Goal: Task Accomplishment & Management: Use online tool/utility

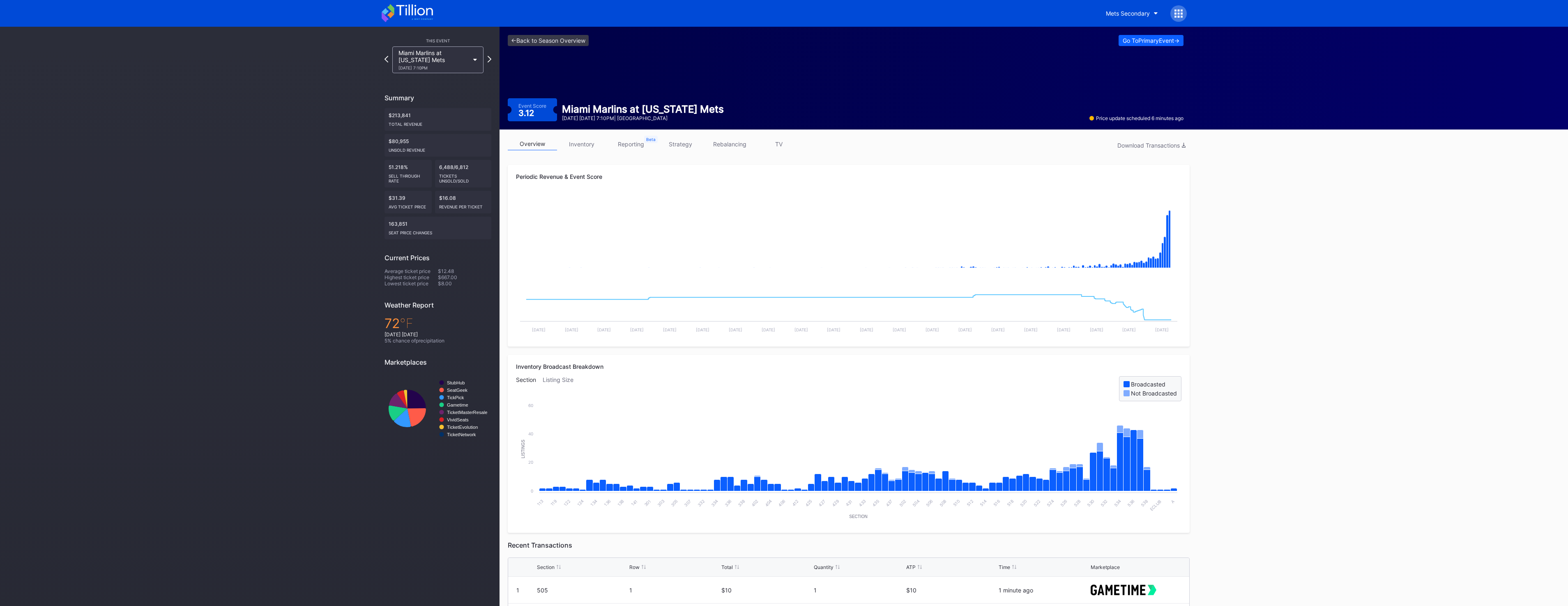
click at [444, 52] on div "Miami Marlins at [US_STATE] Mets [DATE] 7:10PM" at bounding box center [434, 60] width 71 height 21
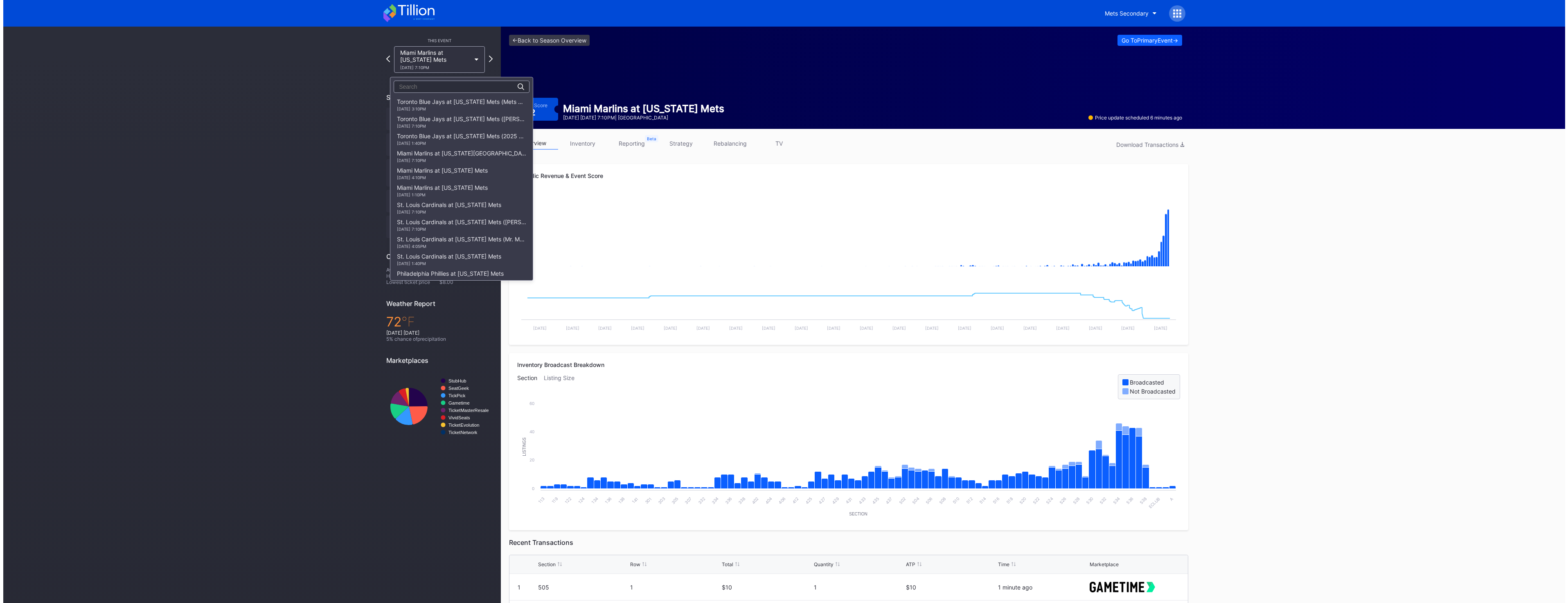
scroll to position [1151, 0]
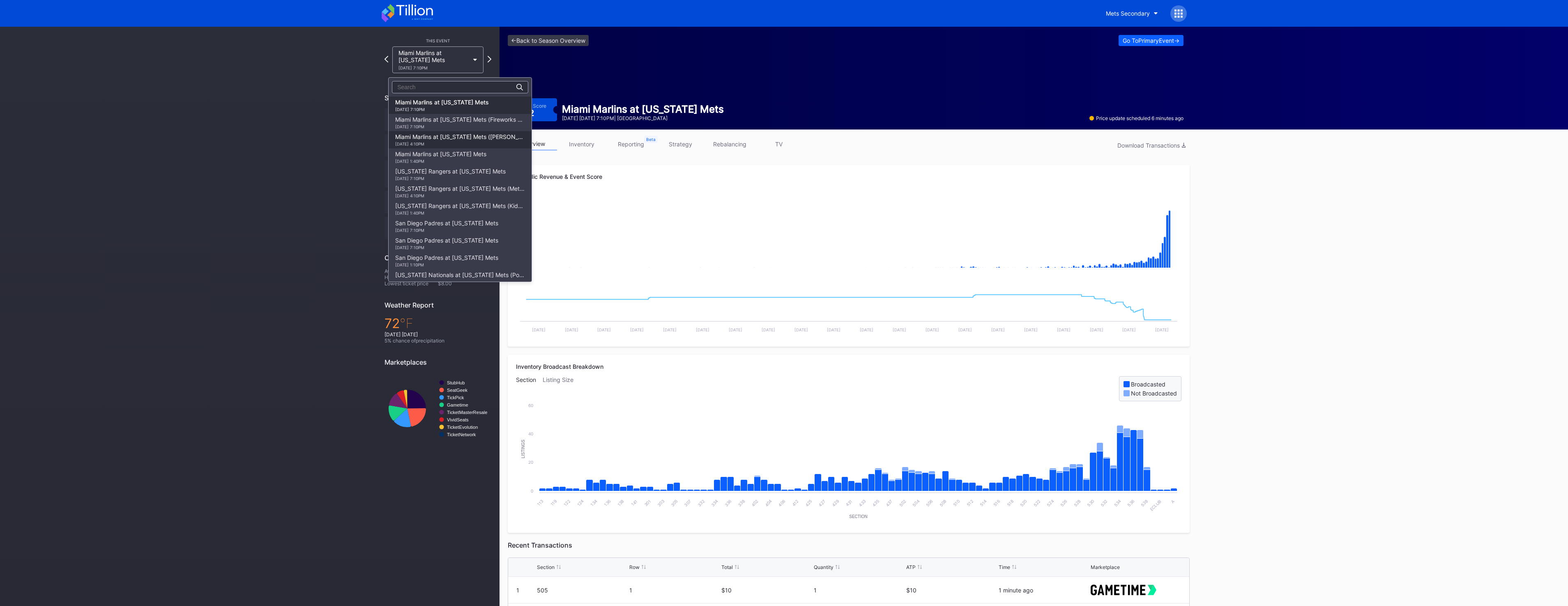
click at [444, 138] on div "Miami Marlins at [US_STATE] Mets ([PERSON_NAME] Giveaway) [DATE] 4:10PM" at bounding box center [460, 140] width 130 height 13
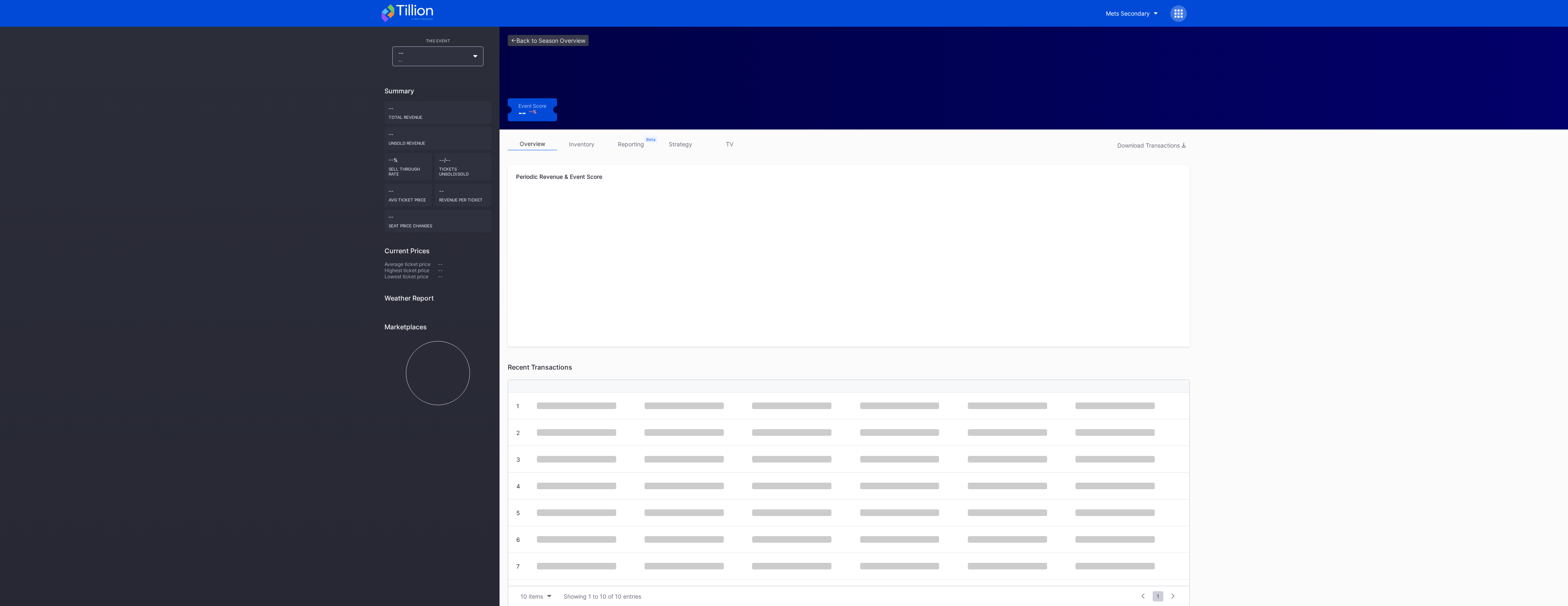
click at [579, 145] on link "inventory" at bounding box center [582, 144] width 49 height 13
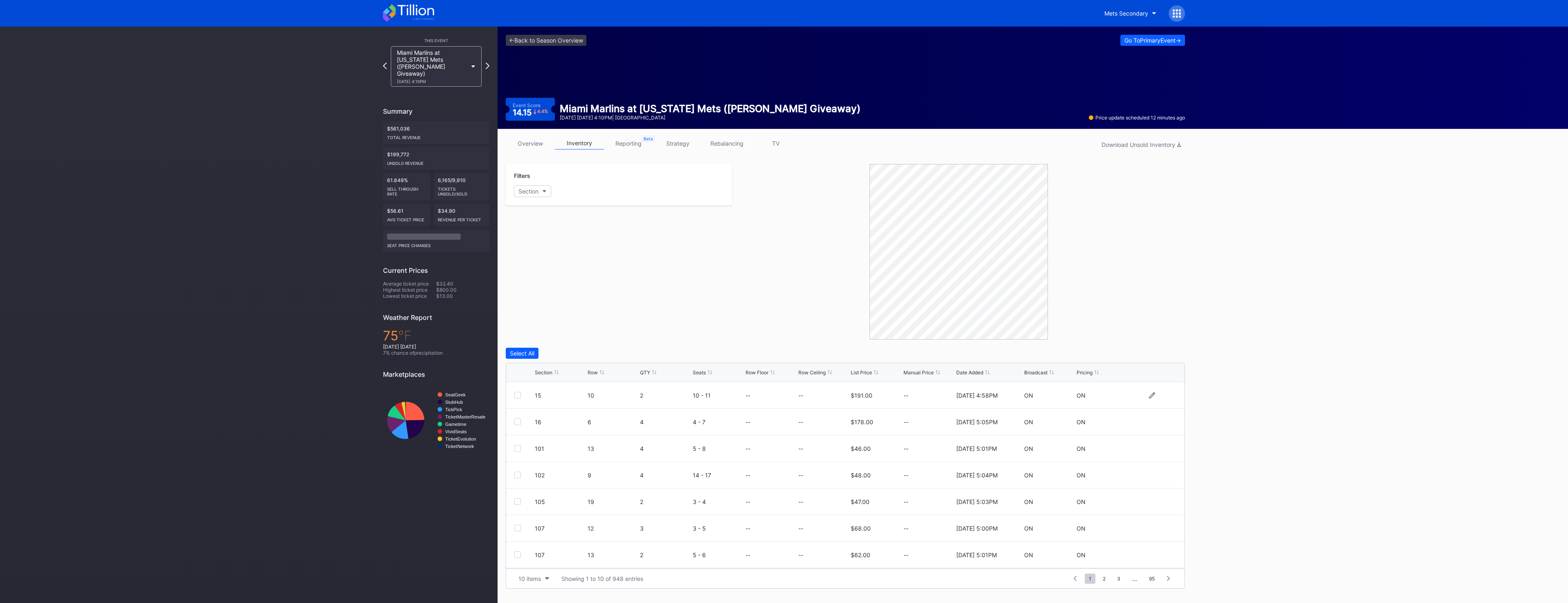
click at [519, 394] on div at bounding box center [517, 395] width 7 height 7
click at [519, 420] on div at bounding box center [517, 422] width 7 height 7
click at [1163, 350] on div "Delete 2 Rows" at bounding box center [1163, 353] width 37 height 7
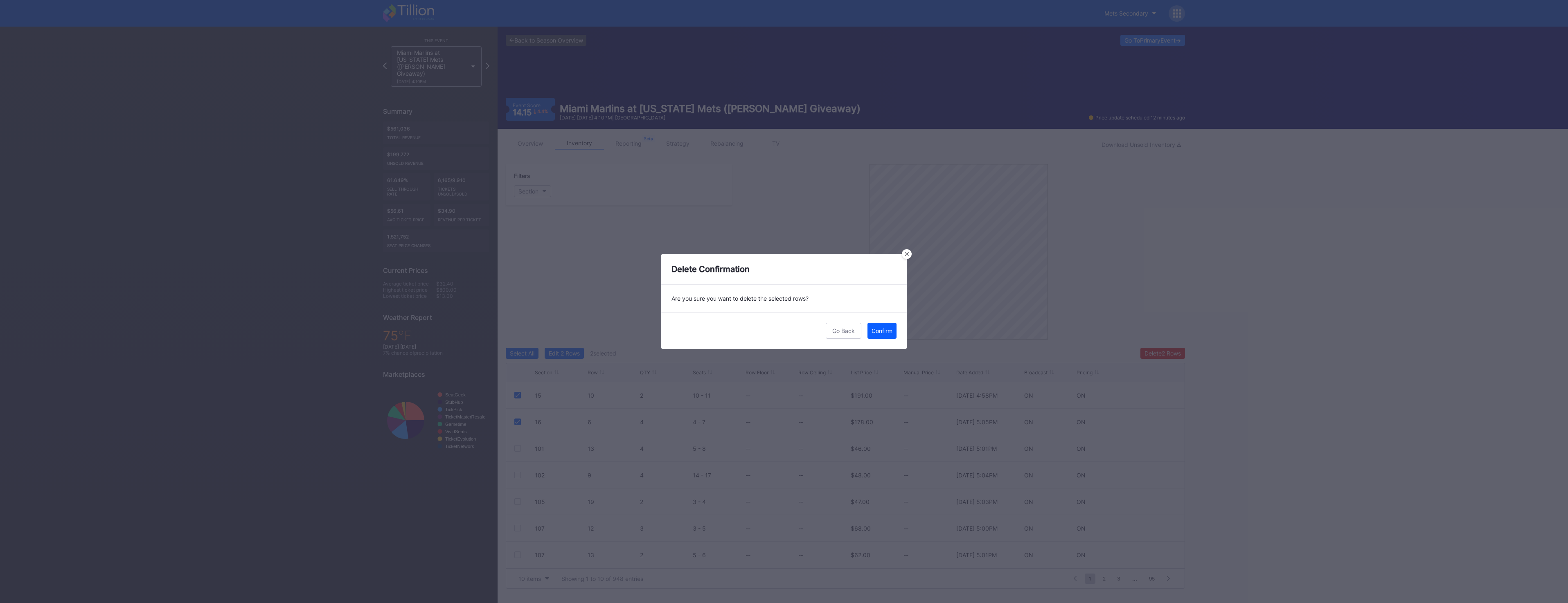
click at [898, 330] on div "Go Back Confirm" at bounding box center [783, 330] width 245 height 37
click at [892, 329] on button "Confirm" at bounding box center [882, 330] width 29 height 16
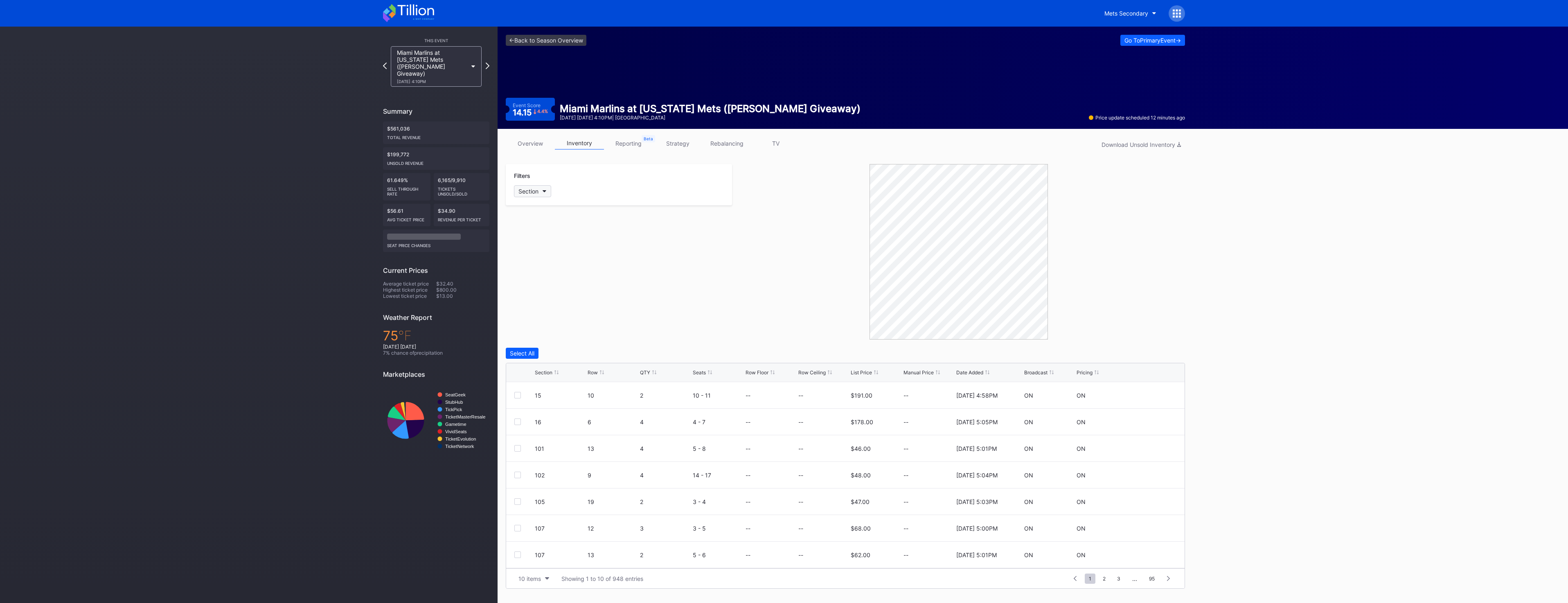
click at [537, 190] on div "Section" at bounding box center [528, 191] width 20 height 7
click at [536, 237] on div "15" at bounding box center [536, 237] width 7 height 7
click at [558, 253] on div "16" at bounding box center [561, 252] width 96 height 15
click at [516, 397] on div at bounding box center [517, 395] width 7 height 7
click at [520, 424] on div at bounding box center [517, 422] width 7 height 7
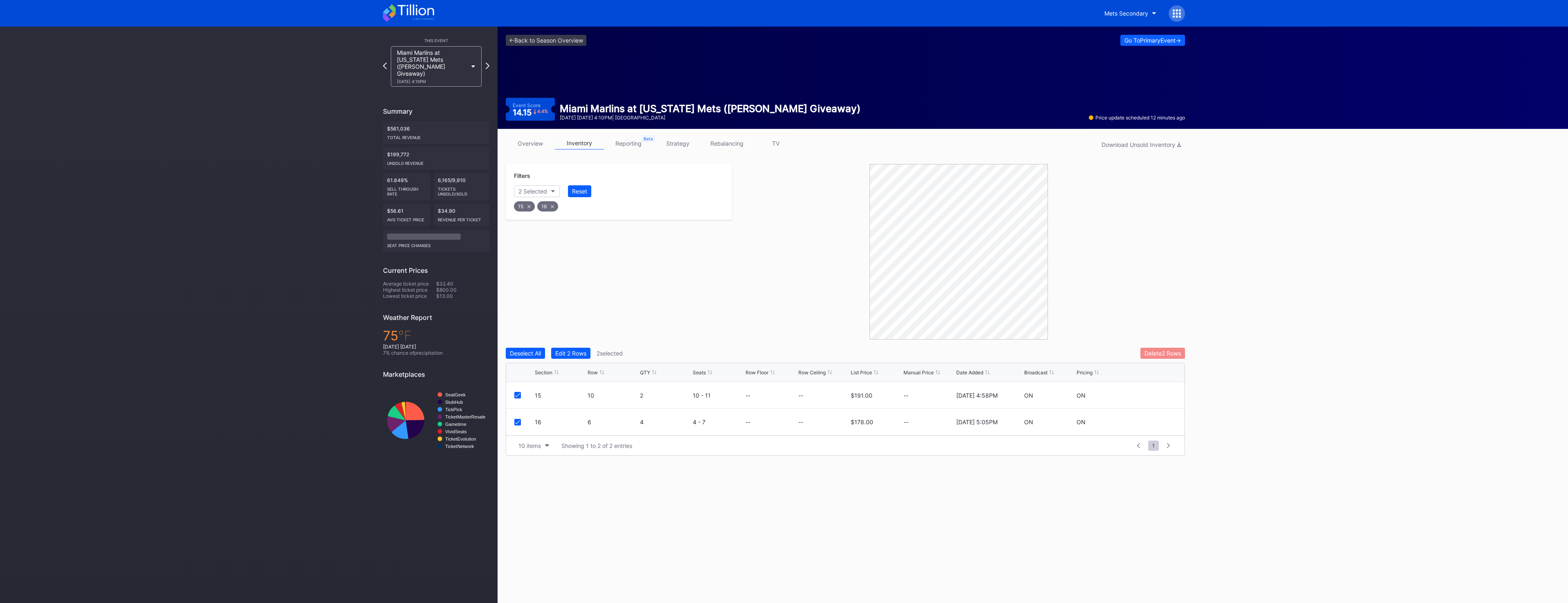
click at [1173, 357] on button "Delete 2 Rows" at bounding box center [1163, 353] width 44 height 11
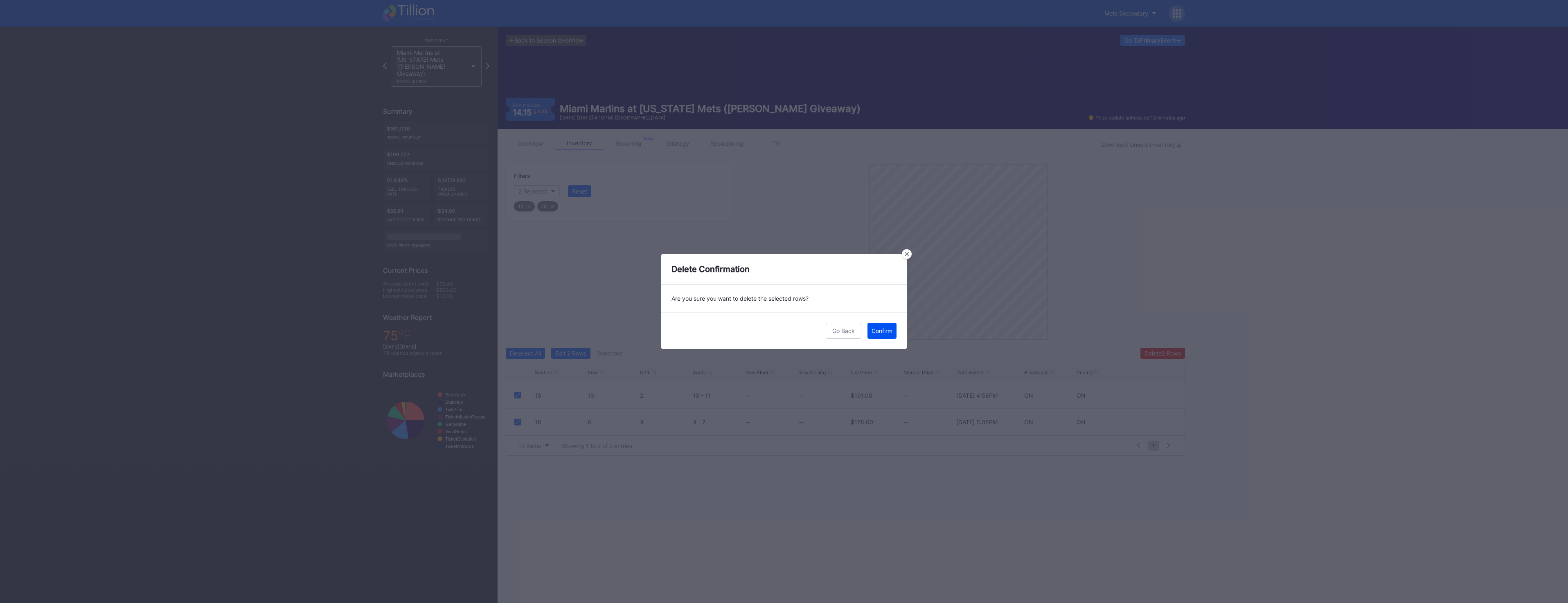
click at [884, 335] on button "Confirm" at bounding box center [882, 330] width 29 height 16
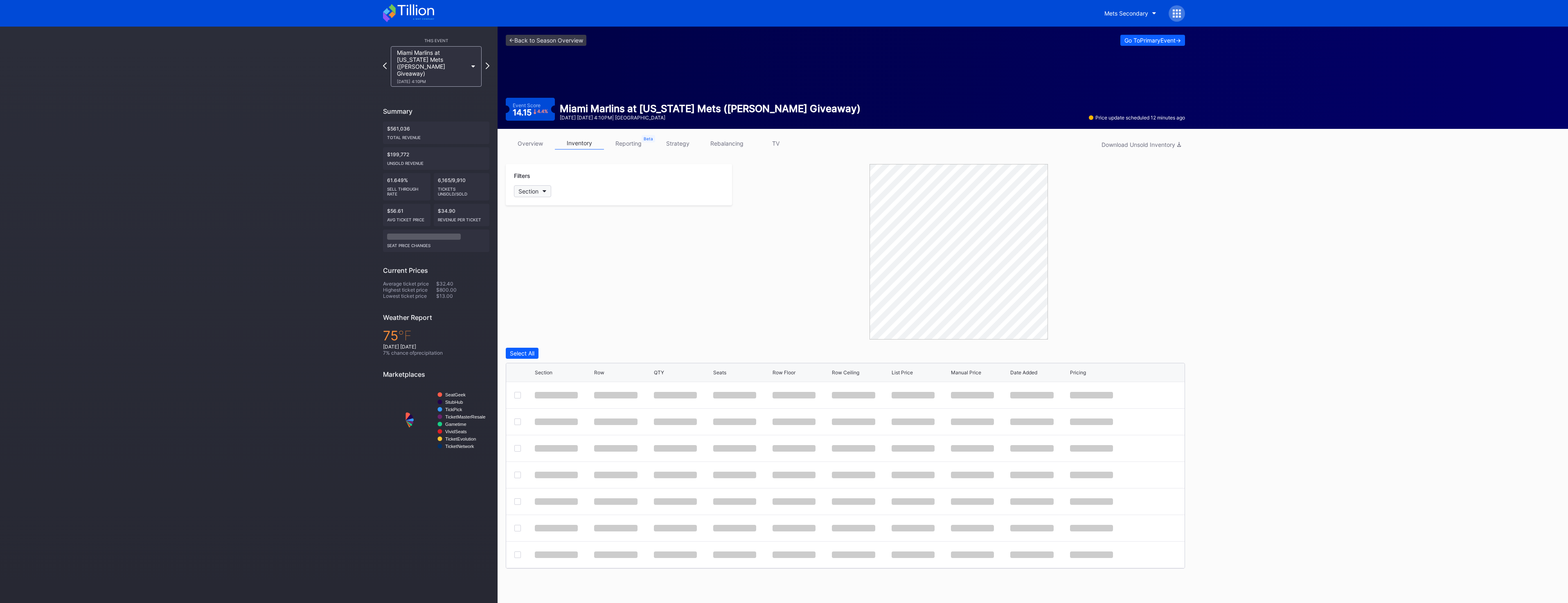
click at [542, 190] on button "Section" at bounding box center [532, 191] width 37 height 12
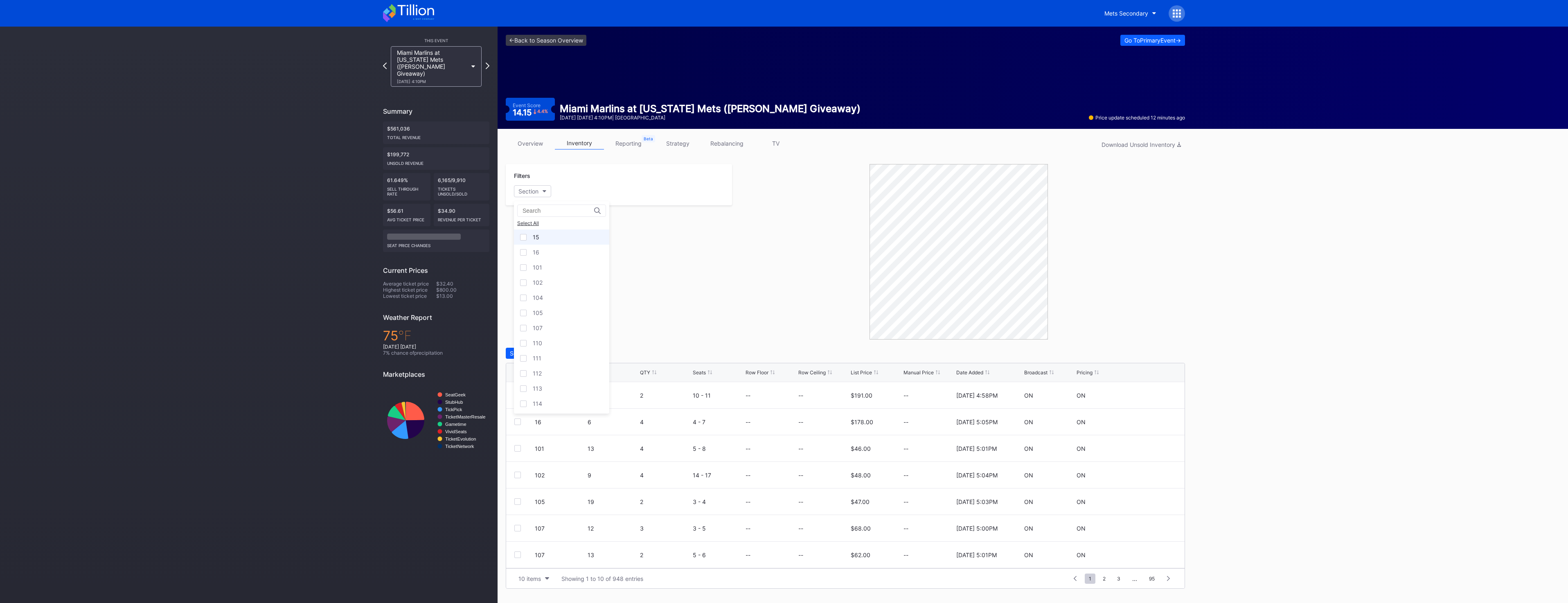
click at [545, 237] on div "15" at bounding box center [561, 237] width 96 height 15
click at [545, 250] on div "16" at bounding box center [561, 252] width 96 height 15
click at [517, 394] on div at bounding box center [517, 395] width 7 height 7
click at [519, 423] on div at bounding box center [517, 422] width 7 height 7
click at [1178, 355] on div "Delete 2 Rows" at bounding box center [1163, 353] width 37 height 7
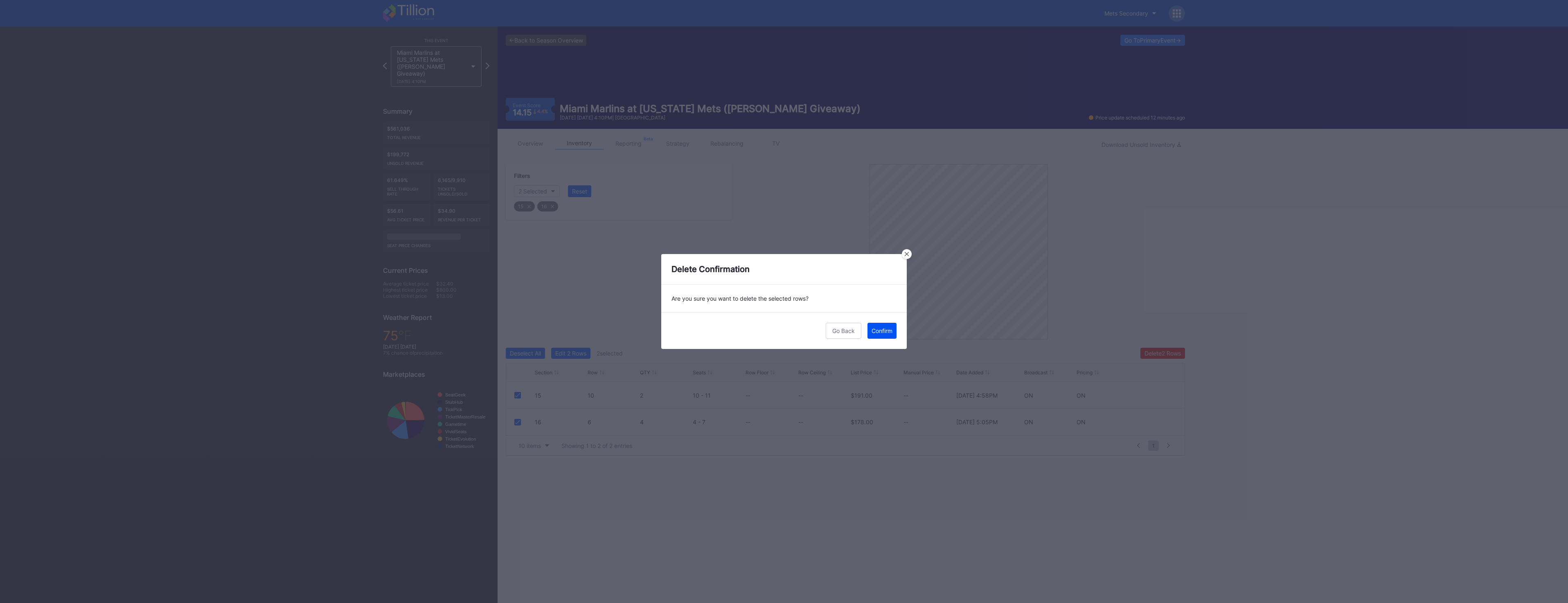
click at [884, 331] on div "Confirm" at bounding box center [882, 330] width 21 height 7
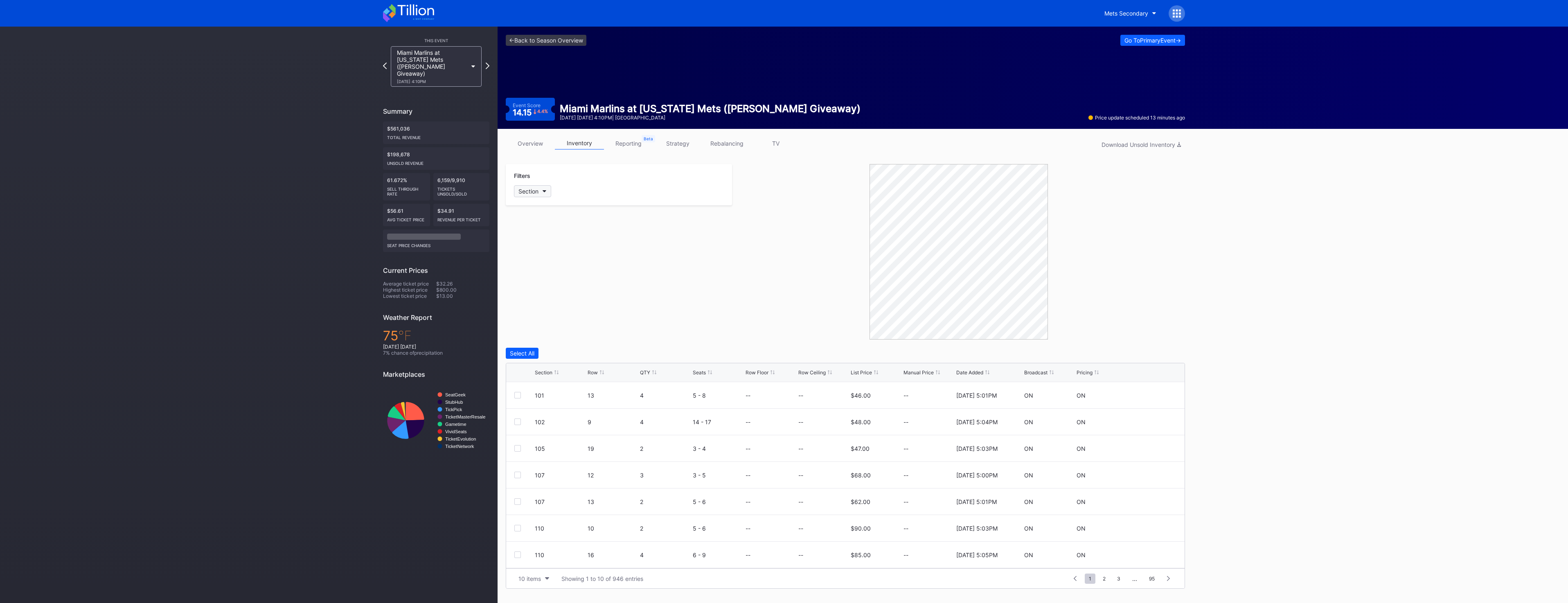
click at [539, 192] on button "Section" at bounding box center [532, 191] width 37 height 12
click at [489, 63] on icon at bounding box center [488, 66] width 4 height 7
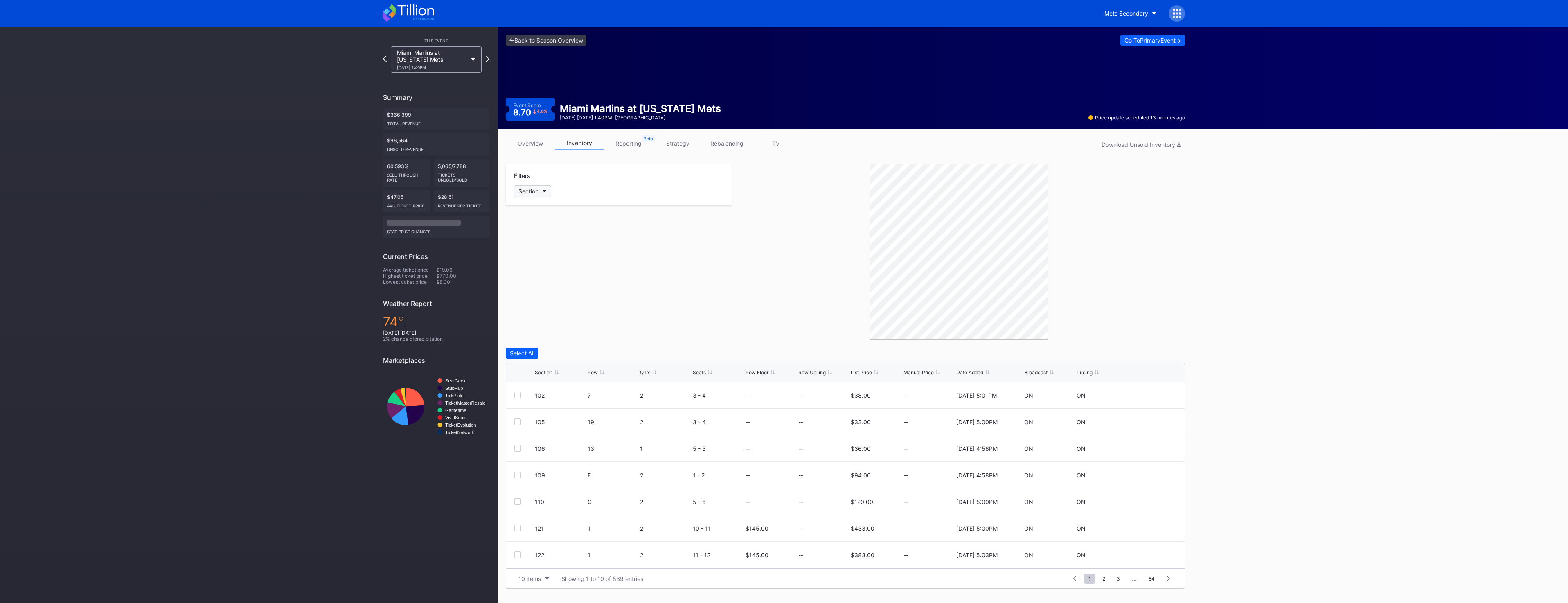
click at [534, 190] on div "Section" at bounding box center [528, 191] width 20 height 7
click at [546, 385] on div "E" at bounding box center [561, 388] width 96 height 15
click at [514, 393] on div "E 1 4 5 - 8 $667.00 -- $770.00 -- 8/28/2025 12:04PM ON ON" at bounding box center [845, 396] width 679 height 27
click at [519, 395] on div at bounding box center [517, 396] width 7 height 7
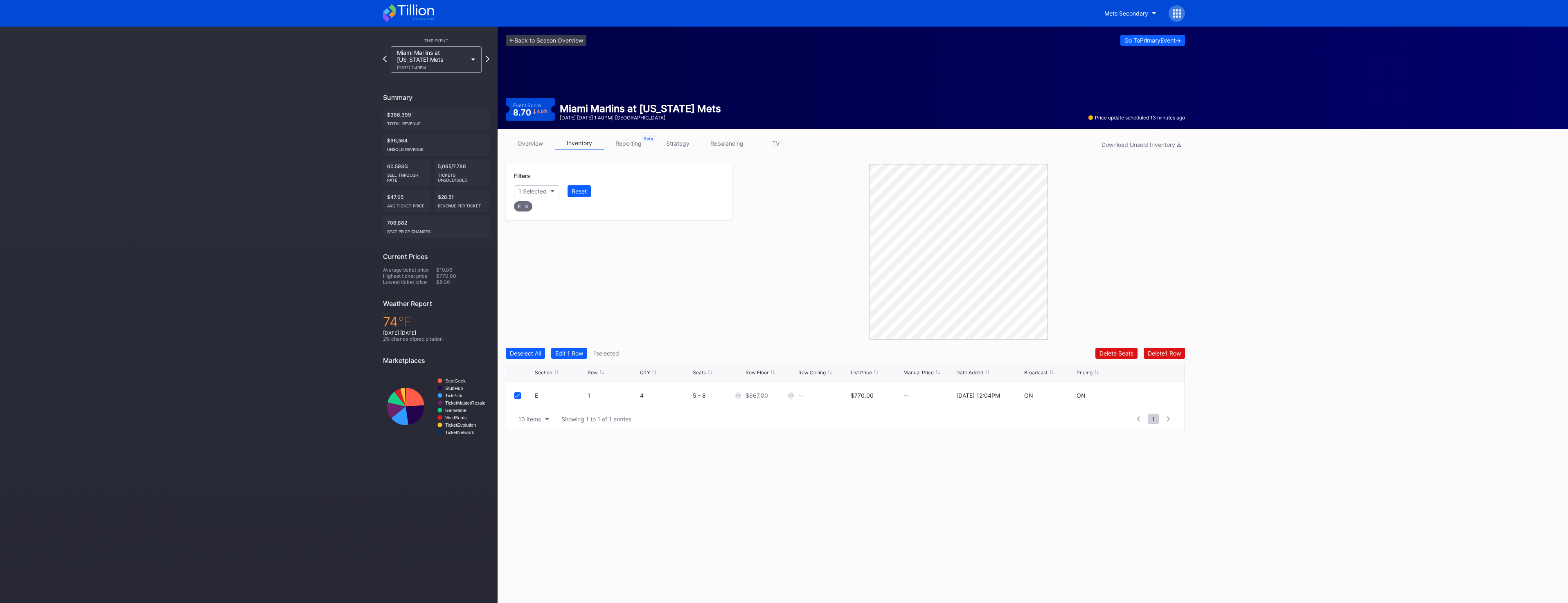
click at [1153, 346] on div "Filters 1 Selected Reset E Deselect All Edit 1 Row 1 selected Delete Seats Dele…" at bounding box center [845, 297] width 679 height 265
click at [1156, 355] on div "Delete 1 Row" at bounding box center [1164, 353] width 33 height 7
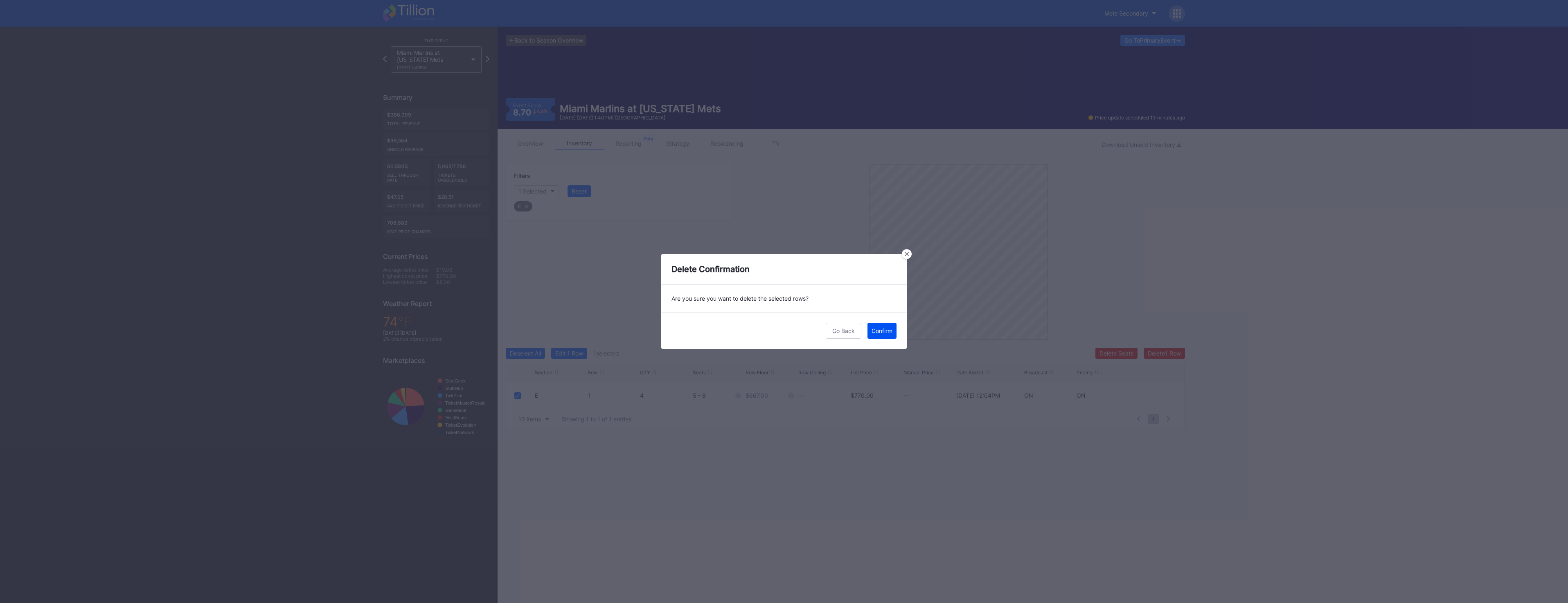
click at [895, 331] on button "Confirm" at bounding box center [882, 330] width 29 height 16
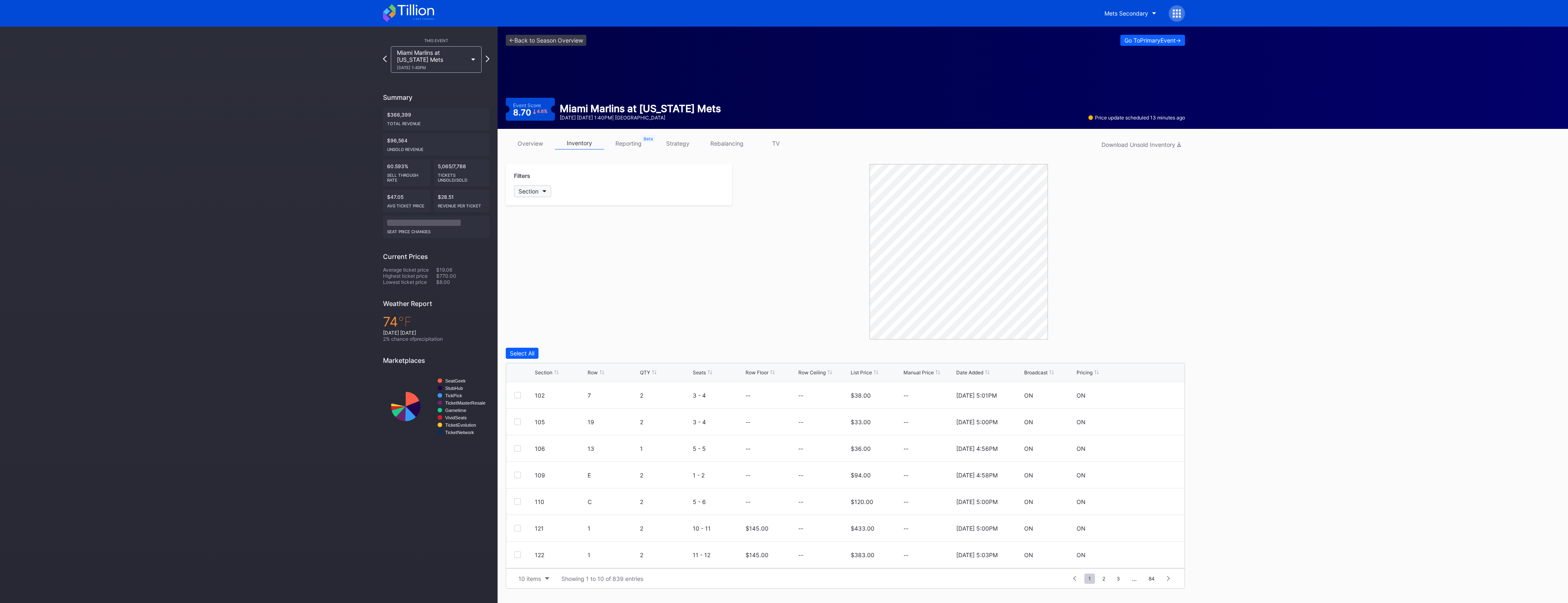
click at [531, 189] on div "Section" at bounding box center [528, 191] width 20 height 7
click at [560, 383] on div "E" at bounding box center [561, 388] width 96 height 15
click at [519, 398] on div at bounding box center [517, 396] width 7 height 7
click at [1168, 350] on div "Delete 1 Row" at bounding box center [1164, 353] width 33 height 7
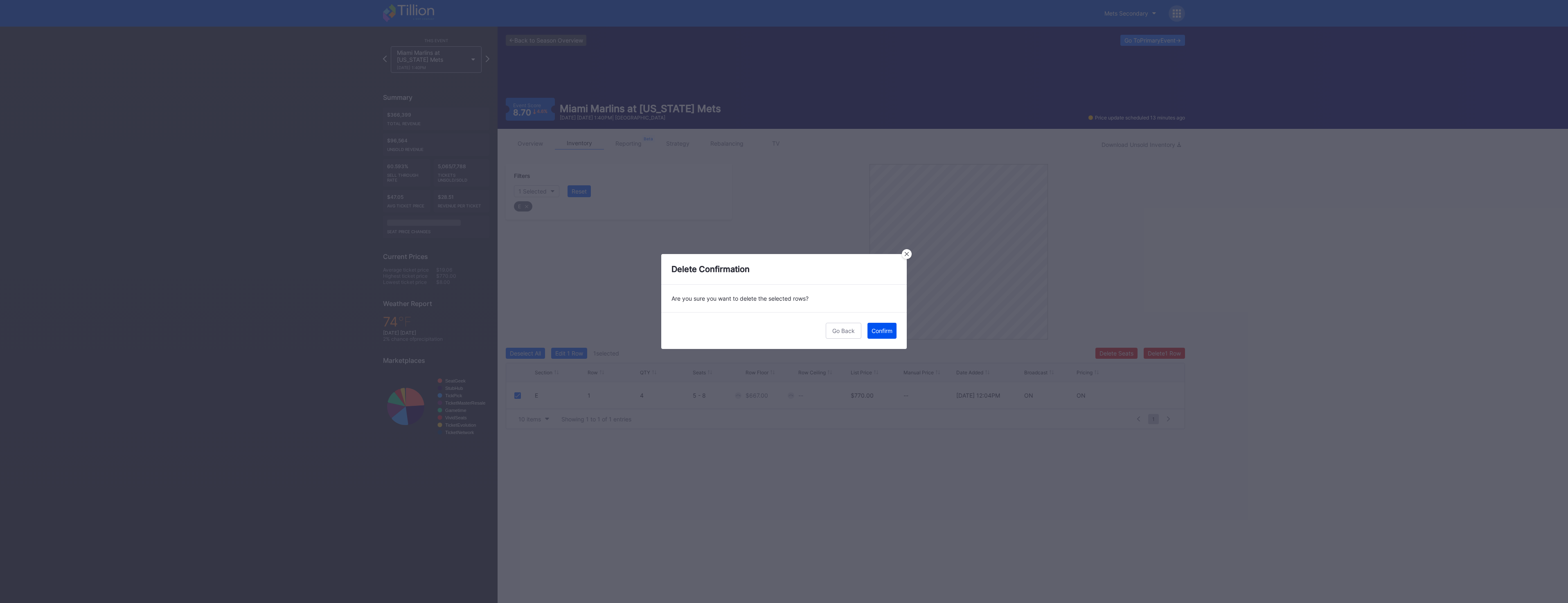
click at [877, 334] on div "Confirm" at bounding box center [882, 330] width 21 height 7
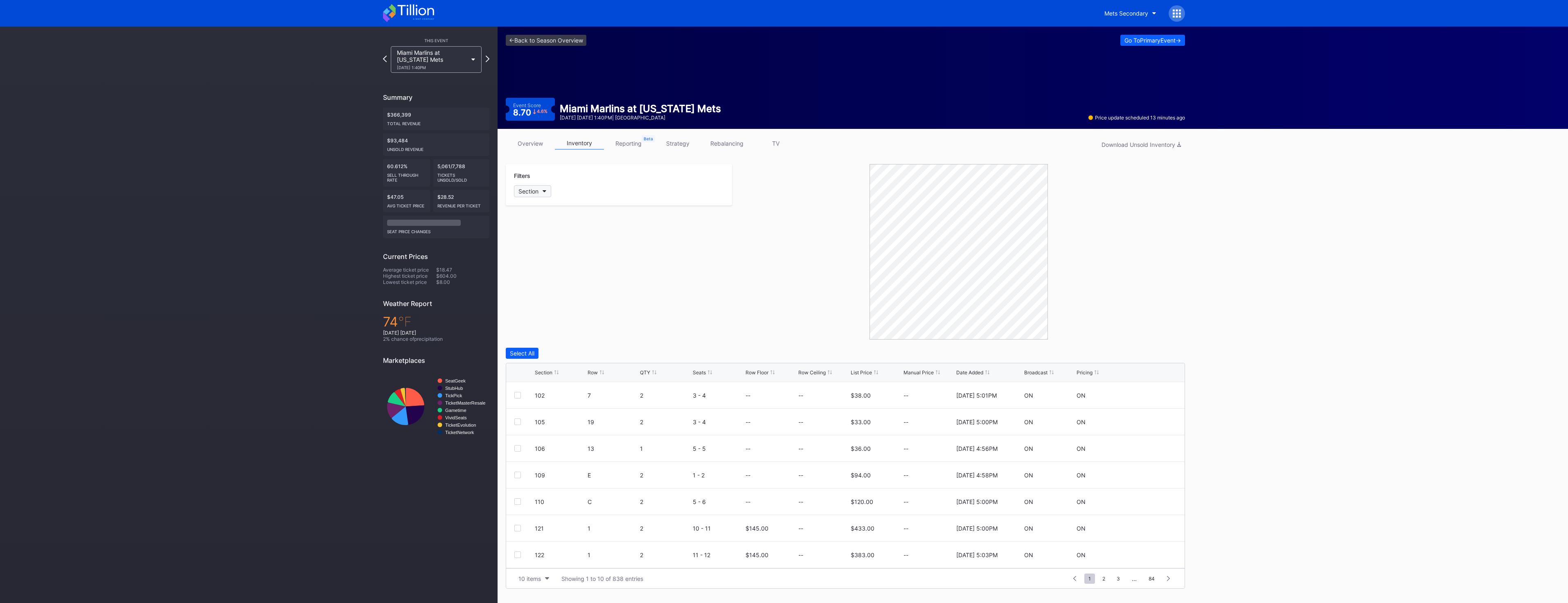
click at [546, 192] on icon "button" at bounding box center [544, 192] width 4 height 2
